Goal: Task Accomplishment & Management: Complete application form

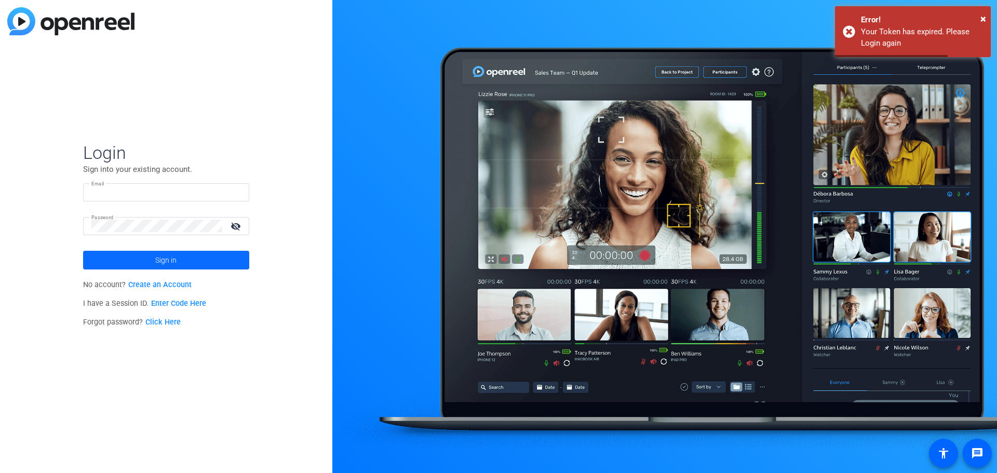
type input "ahirtle@biomerics.com"
click at [152, 258] on span at bounding box center [166, 260] width 166 height 25
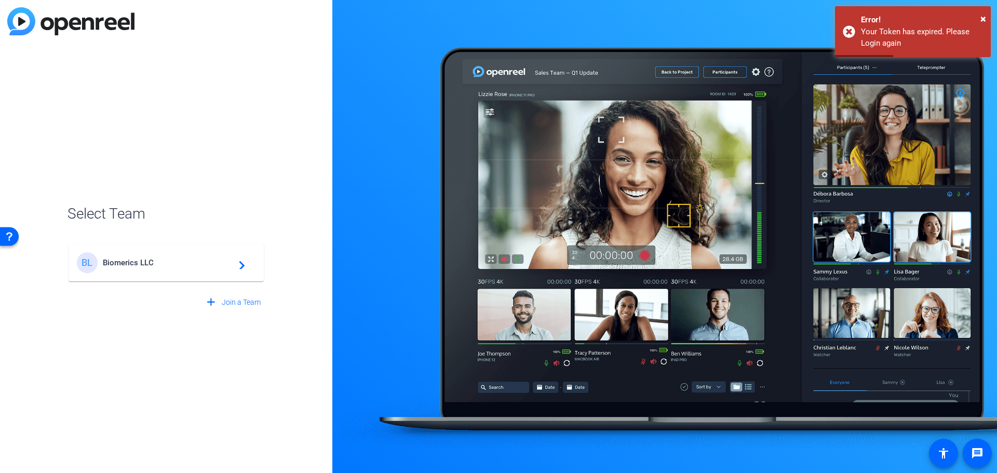
click at [125, 266] on span "Biomerics LLC" at bounding box center [168, 262] width 130 height 9
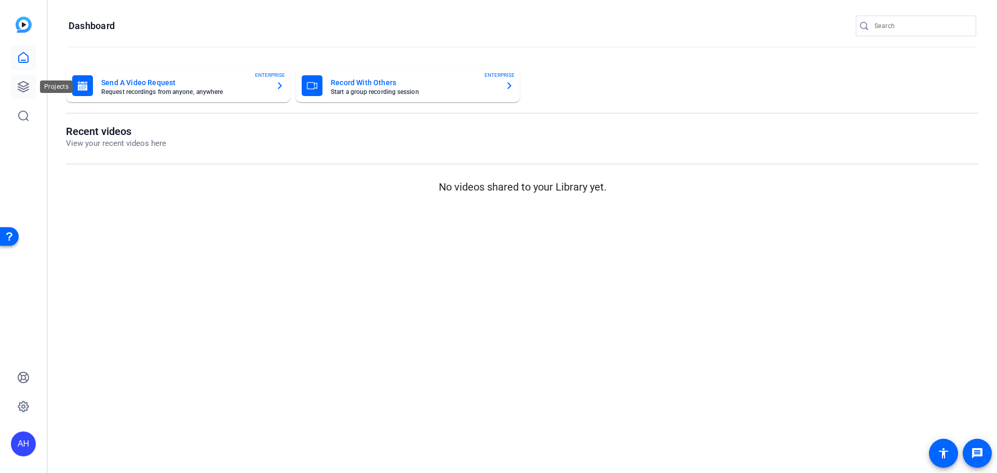
click at [21, 87] on icon at bounding box center [23, 87] width 12 height 12
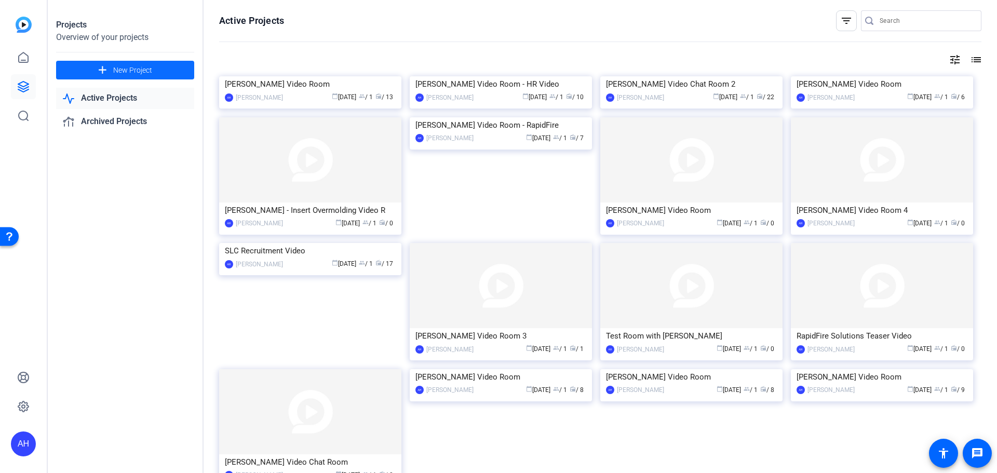
click at [146, 67] on span "New Project" at bounding box center [132, 70] width 39 height 11
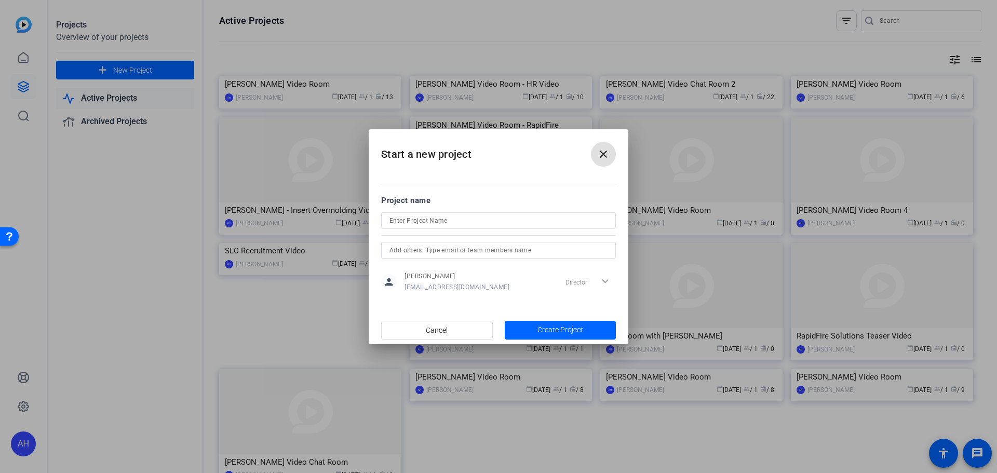
click at [440, 223] on input at bounding box center [499, 221] width 218 height 12
click at [440, 223] on input "Tera Laken" at bounding box center [499, 221] width 218 height 12
type input "Tera Laken Video Room"
click at [548, 330] on span "Create Project" at bounding box center [561, 330] width 46 height 11
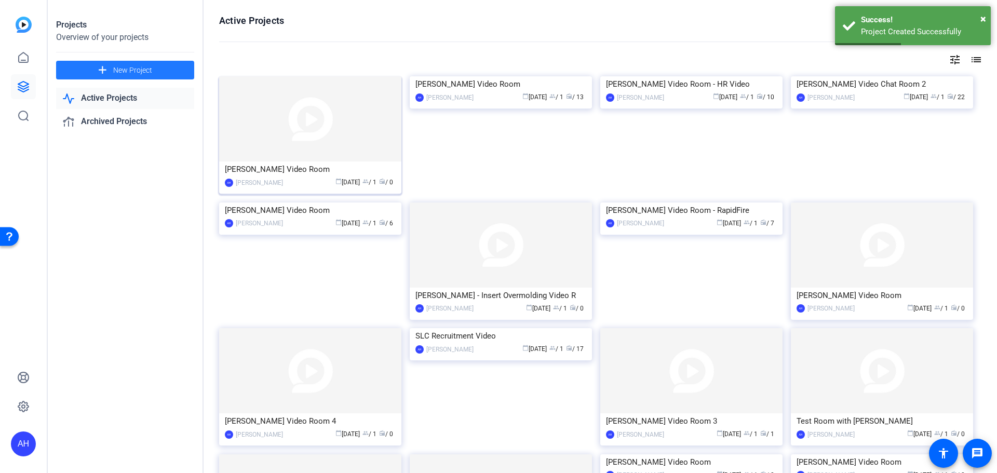
click at [320, 131] on img at bounding box center [310, 118] width 182 height 85
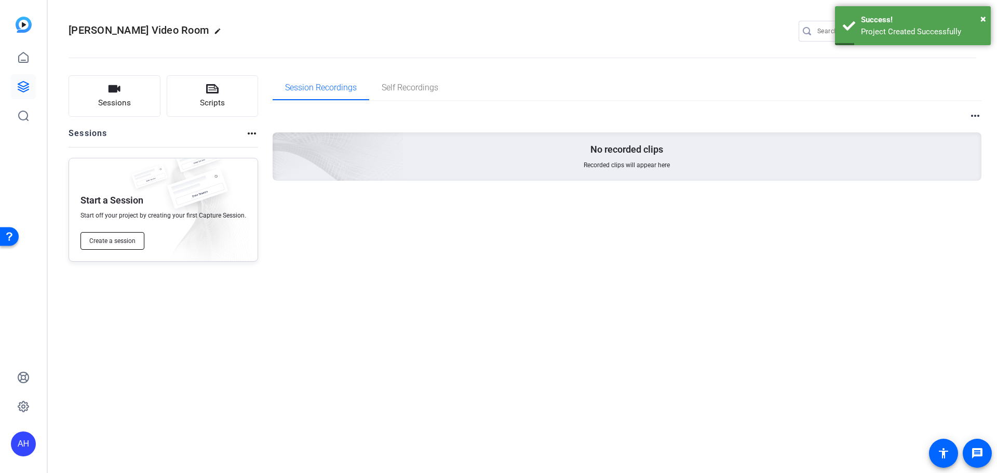
click at [125, 243] on span "Create a session" at bounding box center [112, 241] width 46 height 8
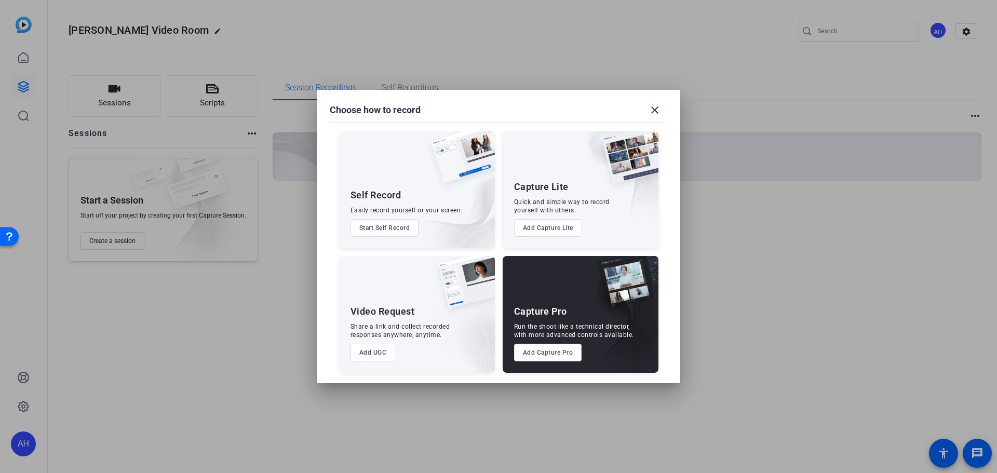
click at [541, 354] on button "Add Capture Pro" at bounding box center [548, 353] width 68 height 18
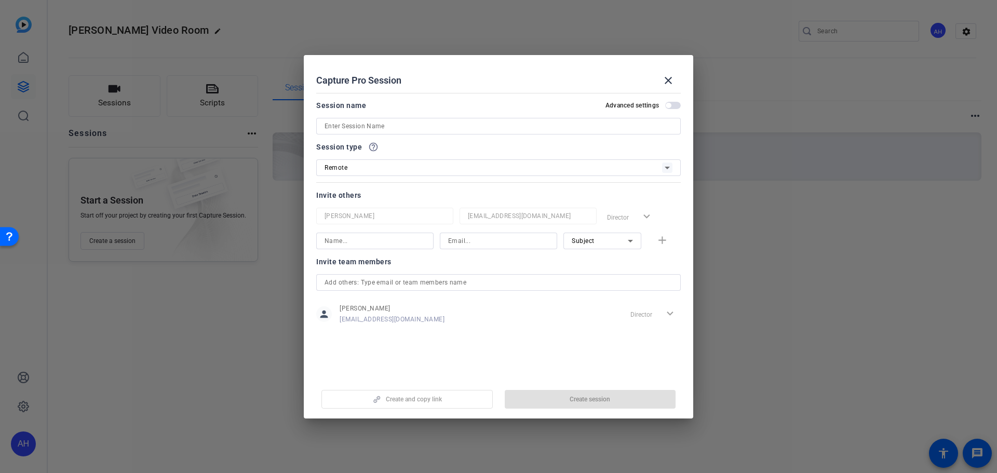
click at [369, 128] on input at bounding box center [499, 126] width 348 height 12
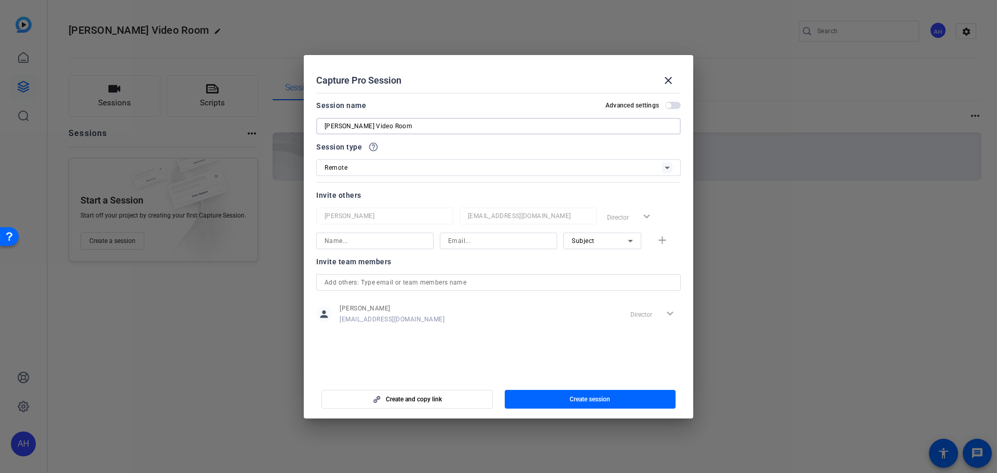
type input "Tera Laken Video Room"
click at [351, 245] on input at bounding box center [375, 241] width 101 height 12
type input "Daniel Craven"
type input "dcraven@biomerics.com"
click at [596, 236] on div "Subject" at bounding box center [600, 240] width 56 height 13
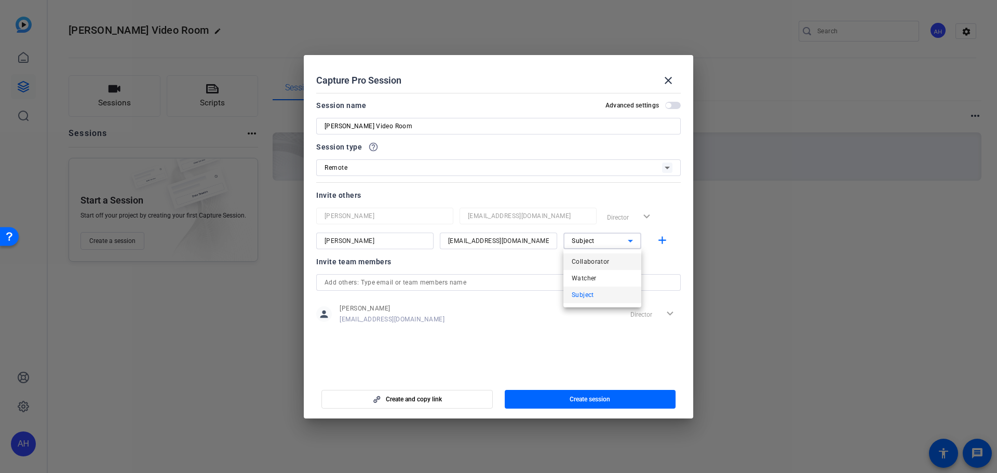
click at [593, 260] on span "Collaborator" at bounding box center [591, 262] width 38 height 12
click at [663, 238] on mat-icon "add" at bounding box center [662, 240] width 13 height 13
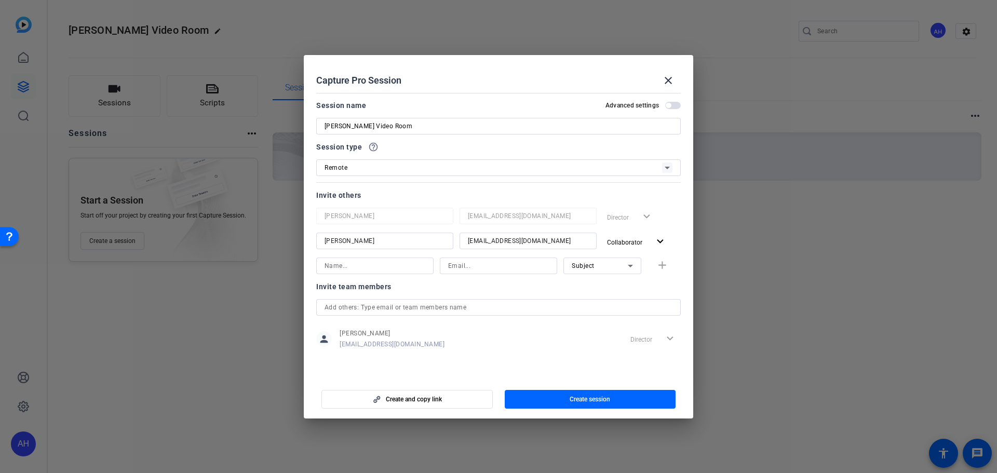
click at [340, 269] on input at bounding box center [375, 266] width 101 height 12
type input "Tera Laken"
type input "tlaken@biomerics.com"
click at [592, 263] on span "Subject" at bounding box center [583, 265] width 23 height 7
click at [523, 289] on div at bounding box center [498, 236] width 997 height 473
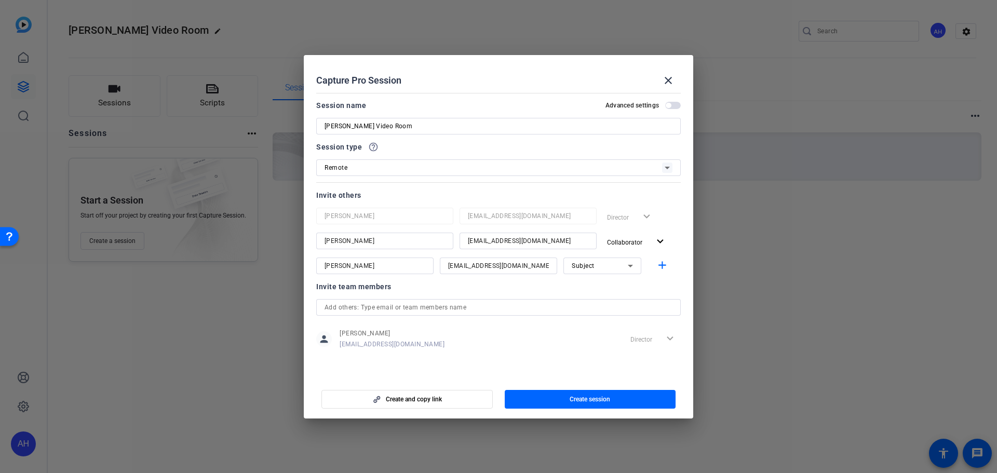
click at [514, 283] on div at bounding box center [498, 279] width 117 height 11
click at [662, 263] on mat-icon "add" at bounding box center [662, 265] width 13 height 13
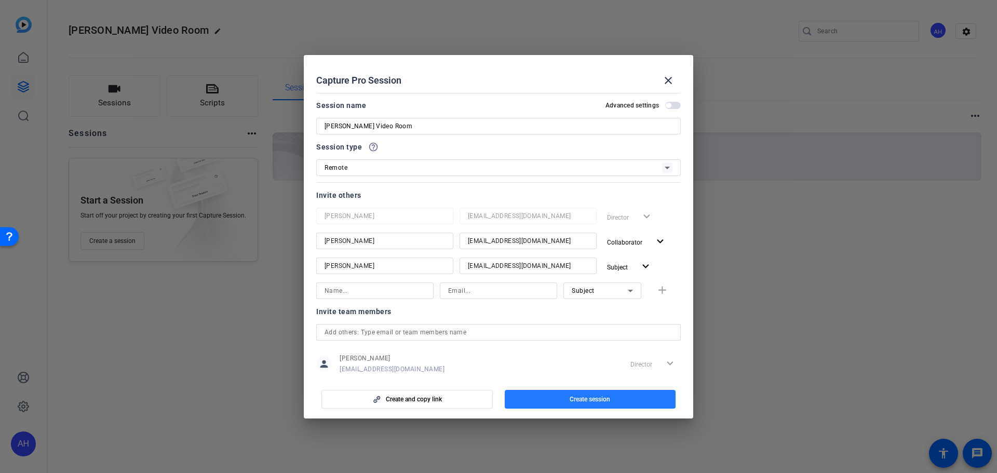
click at [567, 395] on span "button" at bounding box center [590, 399] width 171 height 25
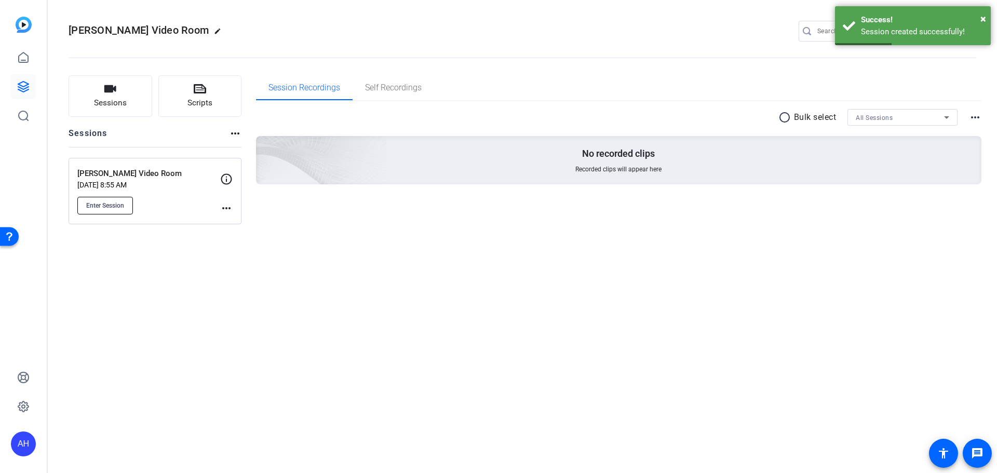
click at [102, 207] on span "Enter Session" at bounding box center [105, 206] width 38 height 8
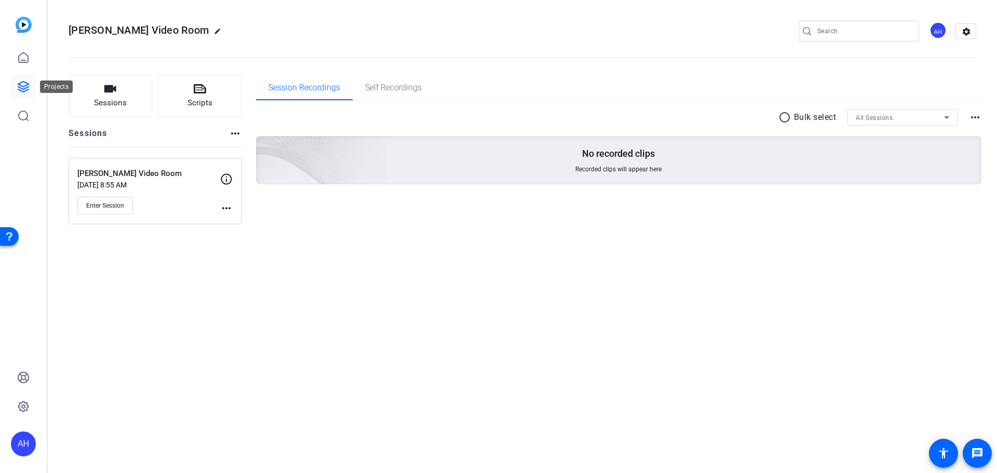
click at [21, 83] on icon at bounding box center [23, 87] width 10 height 10
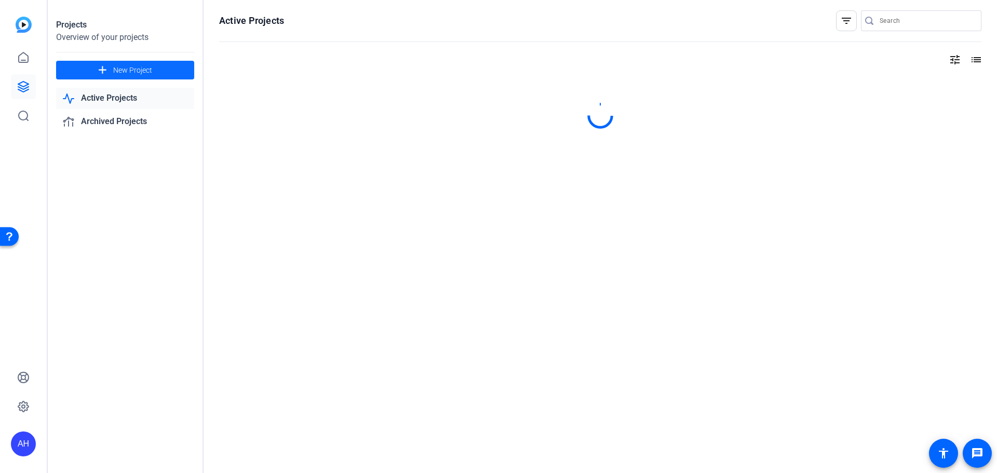
click at [134, 66] on span "New Project" at bounding box center [132, 70] width 39 height 11
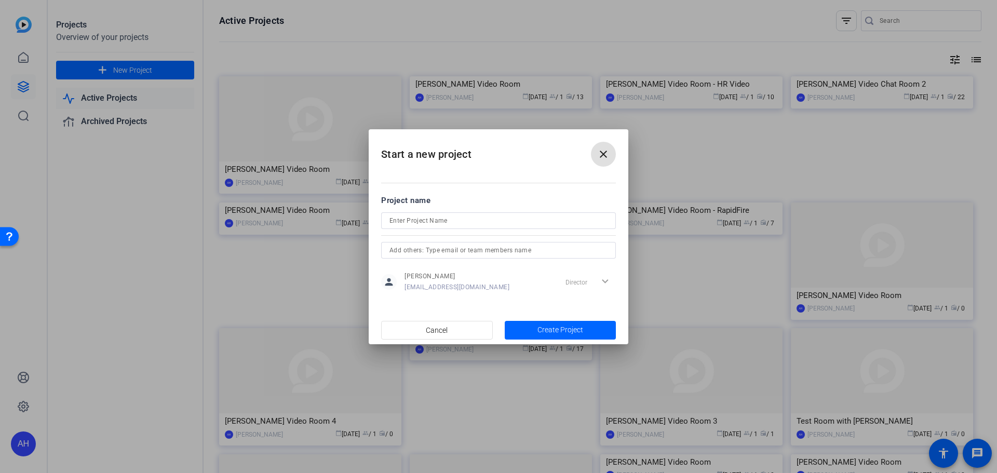
click at [426, 212] on div at bounding box center [499, 220] width 218 height 17
click at [425, 219] on input at bounding box center [499, 221] width 218 height 12
type input "[PERSON_NAME] Video Room"
click at [543, 329] on span "Create Project" at bounding box center [561, 330] width 46 height 11
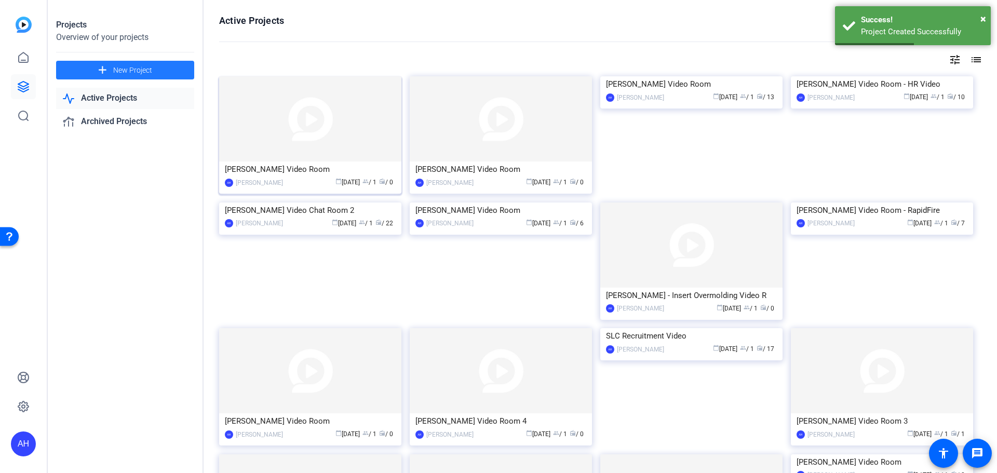
click at [329, 126] on img at bounding box center [310, 118] width 182 height 85
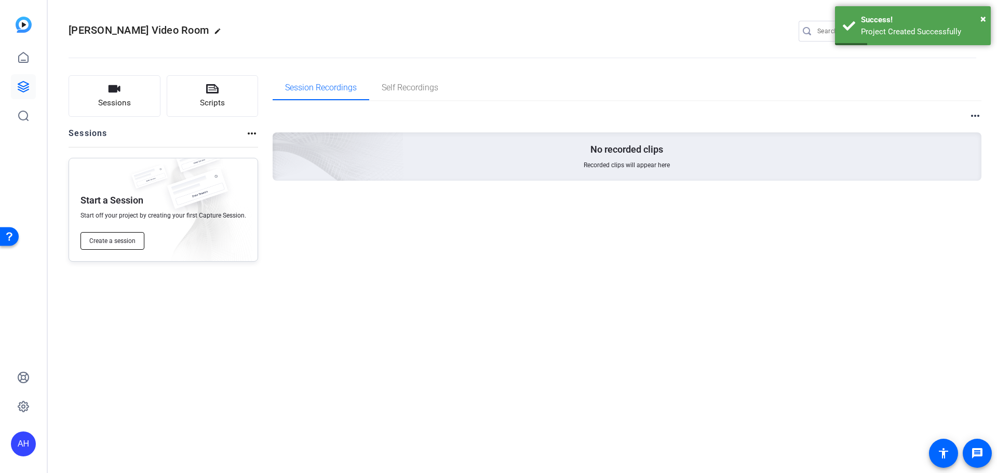
click at [106, 241] on span "Create a session" at bounding box center [112, 241] width 46 height 8
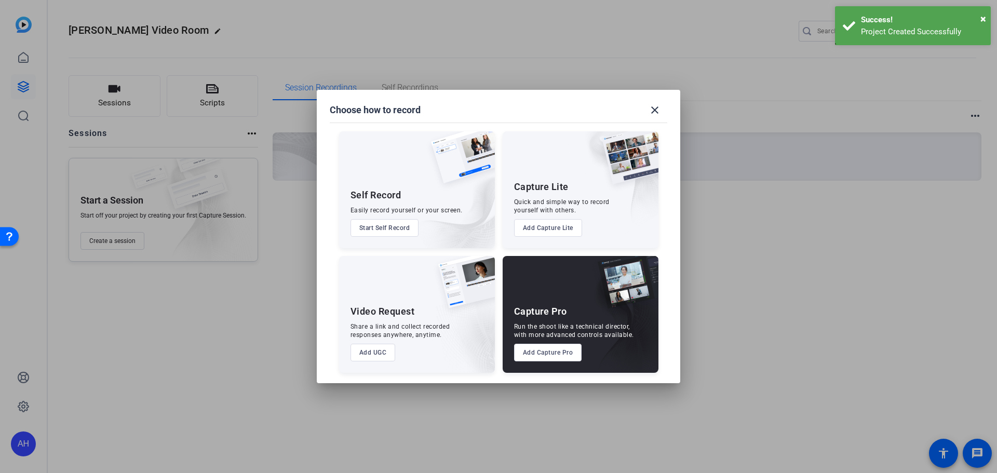
click at [553, 355] on button "Add Capture Pro" at bounding box center [548, 353] width 68 height 18
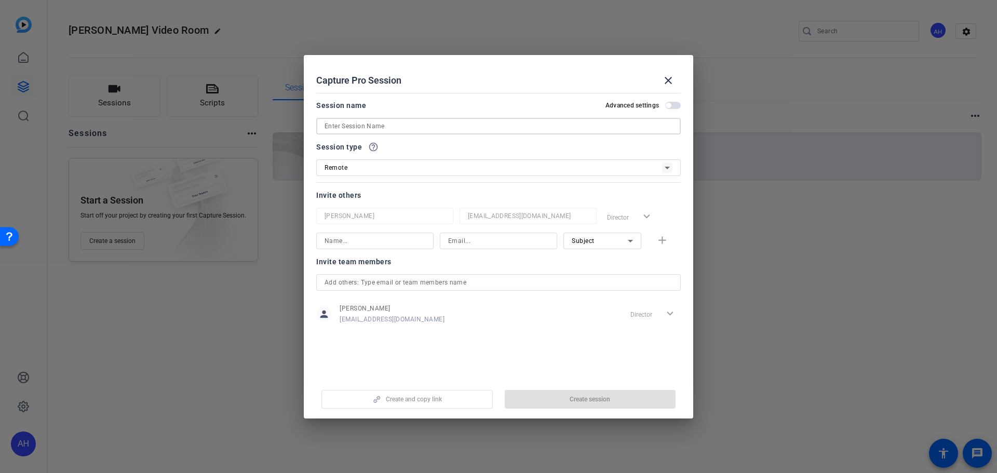
click at [379, 129] on input at bounding box center [499, 126] width 348 height 12
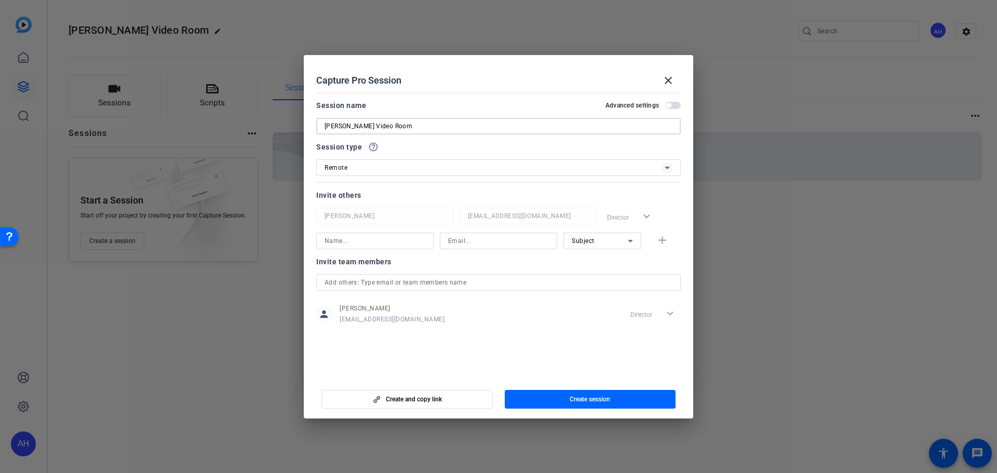
type input "[PERSON_NAME] Video Room"
click at [366, 241] on input at bounding box center [375, 241] width 101 height 12
type input "Daniel Craven"
type input "dcraven@biomerics.com"
click at [597, 240] on div "Subject" at bounding box center [600, 240] width 56 height 13
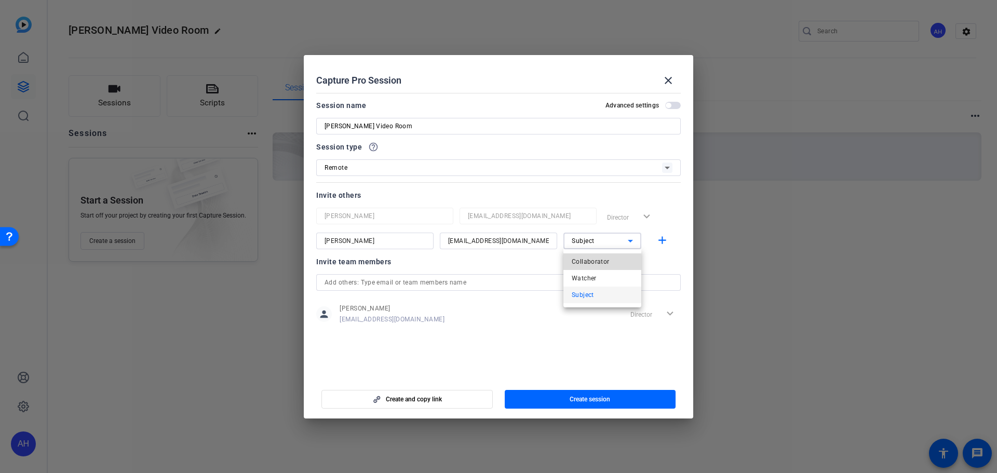
click at [593, 260] on span "Collaborator" at bounding box center [591, 262] width 38 height 12
click at [659, 238] on mat-icon "add" at bounding box center [662, 240] width 13 height 13
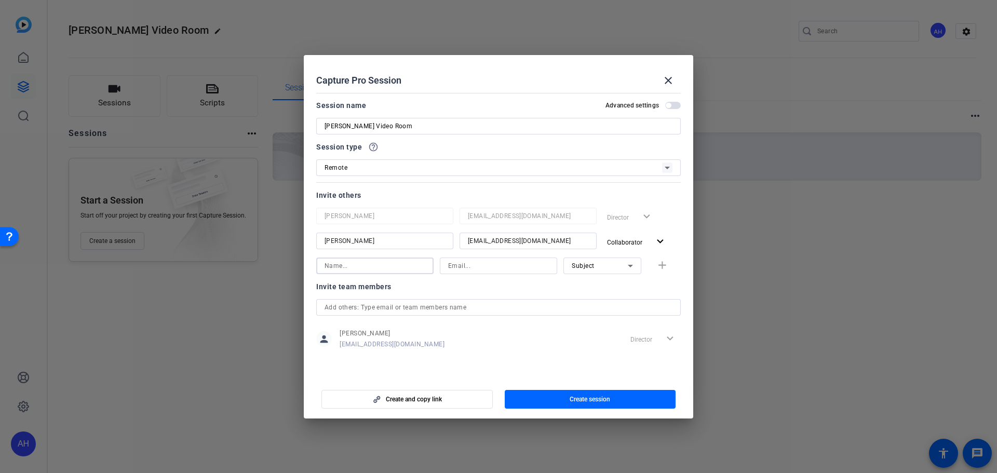
click at [344, 269] on input at bounding box center [375, 266] width 101 height 12
type input "Courtney Fox"
type input "cfox@biomerics.com"
click at [664, 264] on mat-icon "add" at bounding box center [662, 265] width 13 height 13
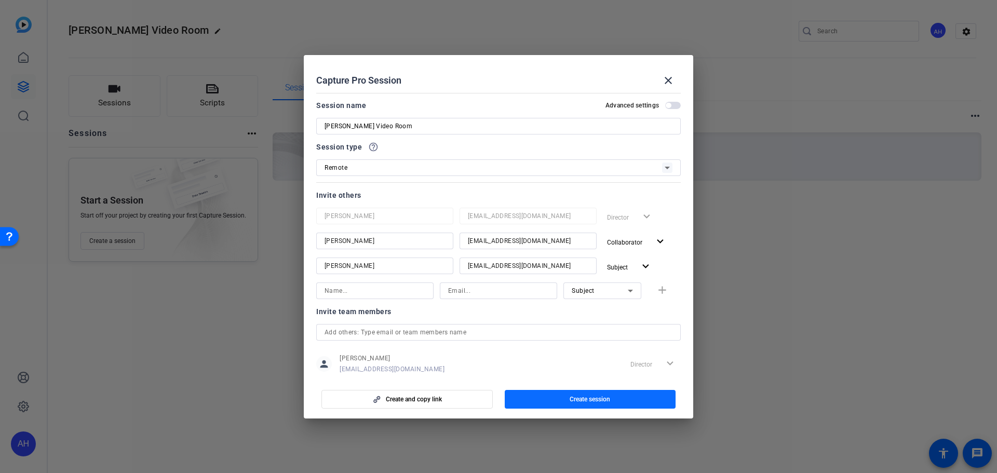
click at [548, 398] on span "button" at bounding box center [590, 399] width 171 height 25
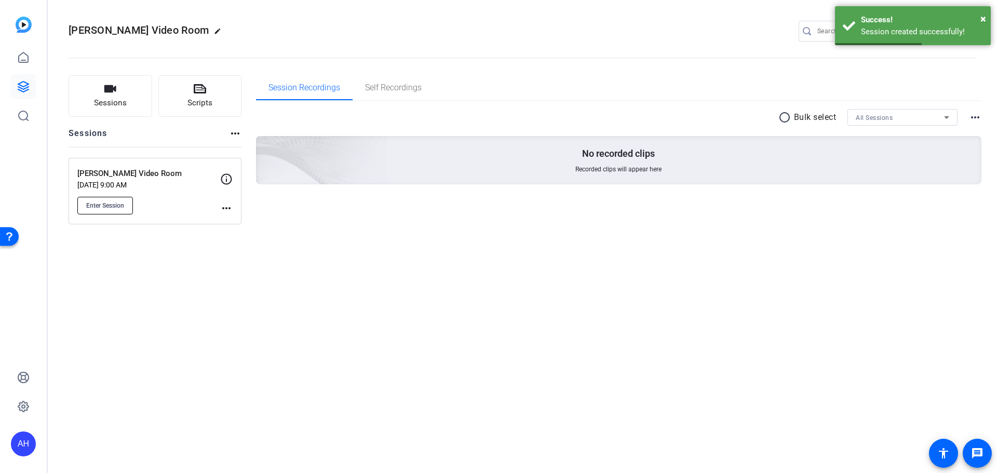
click at [103, 204] on span "Enter Session" at bounding box center [105, 206] width 38 height 8
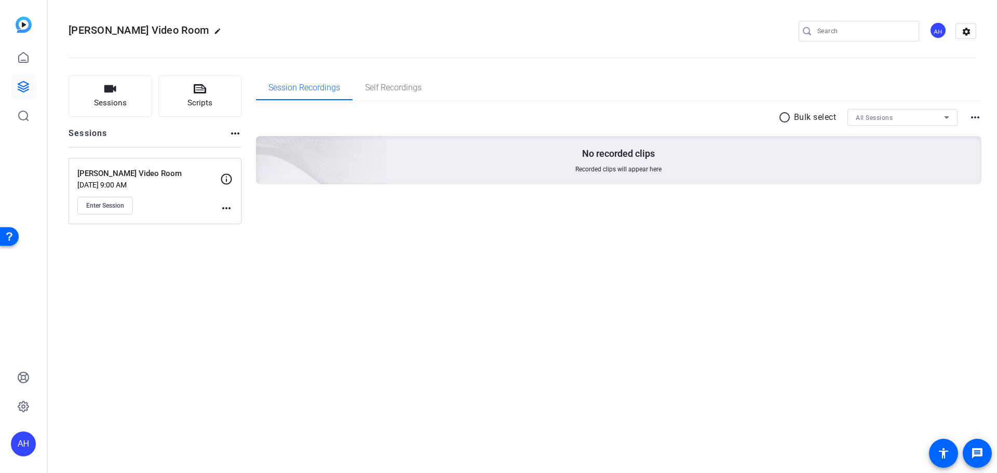
click at [569, 423] on div "Courtney Fox Video Room edit AH settings Sessions Scripts Sessions more_horiz C…" at bounding box center [522, 236] width 949 height 473
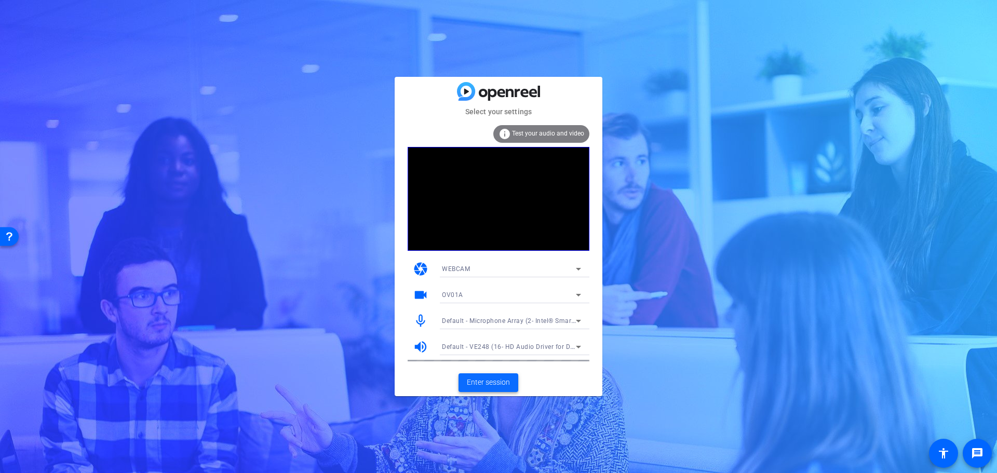
click at [487, 381] on span "Enter session" at bounding box center [488, 382] width 43 height 11
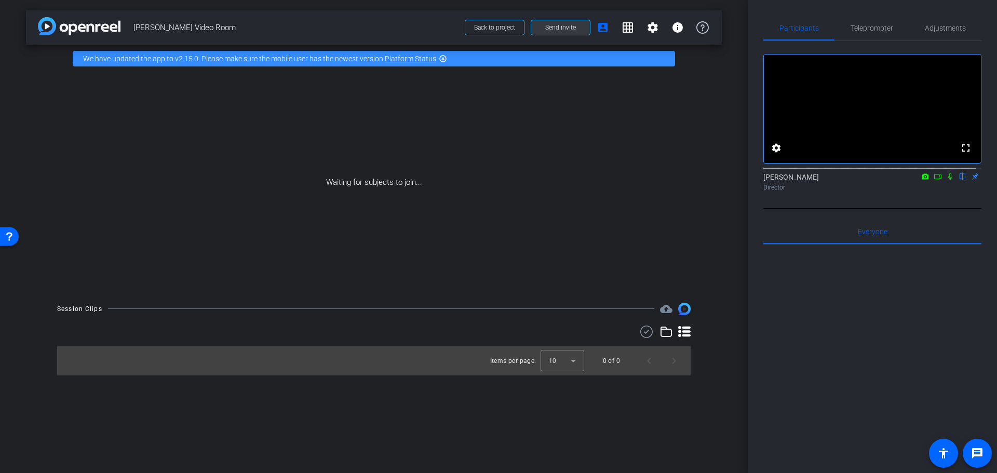
click at [562, 27] on span "Send invite" at bounding box center [560, 27] width 31 height 8
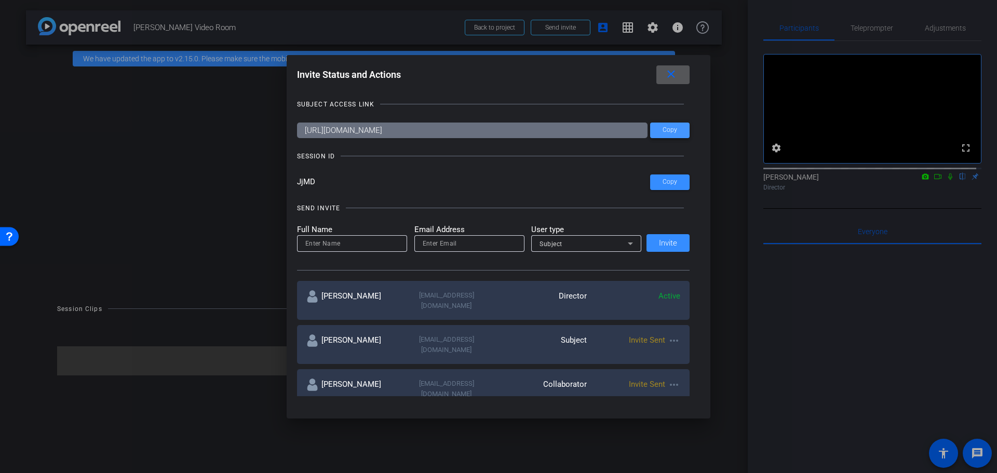
click at [663, 129] on span "Copy" at bounding box center [670, 130] width 15 height 8
click at [672, 75] on mat-icon "close" at bounding box center [671, 74] width 13 height 13
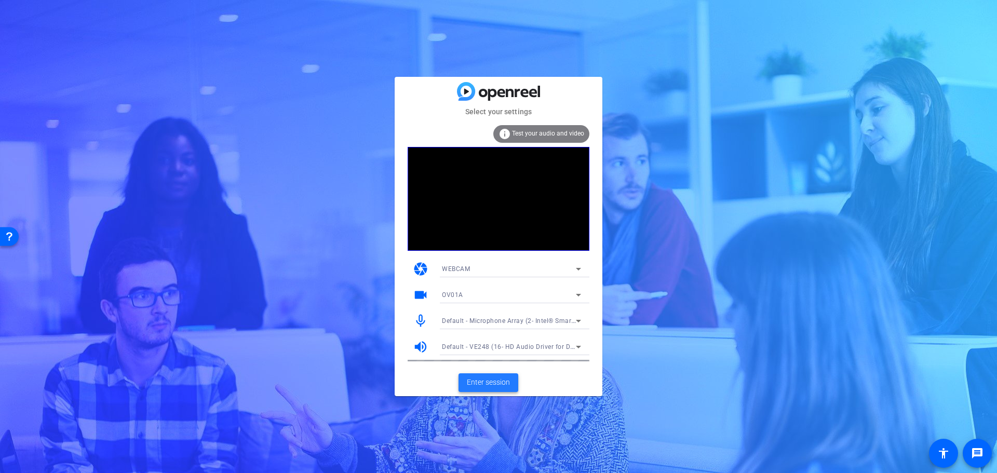
click at [480, 371] on span at bounding box center [489, 382] width 60 height 25
